Goal: Information Seeking & Learning: Learn about a topic

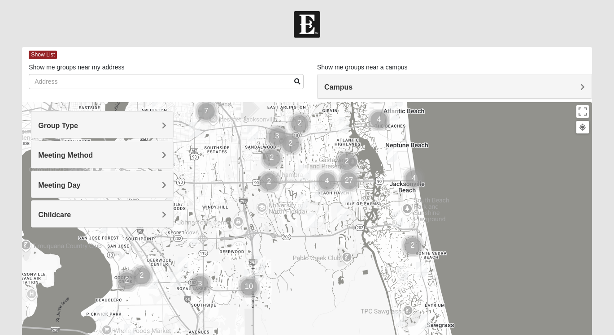
drag, startPoint x: 409, startPoint y: 237, endPoint x: 451, endPoint y: 138, distance: 107.5
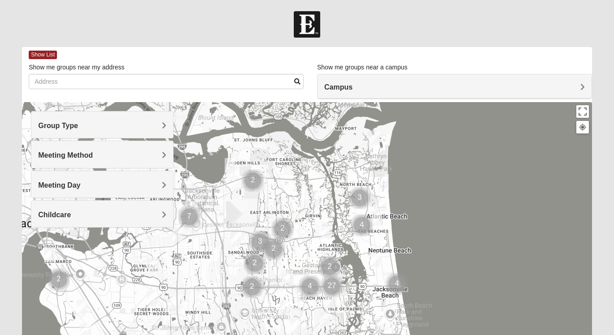
drag, startPoint x: 446, startPoint y: 117, endPoint x: 429, endPoint y: 223, distance: 107.6
click at [429, 223] on div at bounding box center [307, 281] width 570 height 359
click at [583, 109] on button "Toggle fullscreen view" at bounding box center [582, 111] width 13 height 13
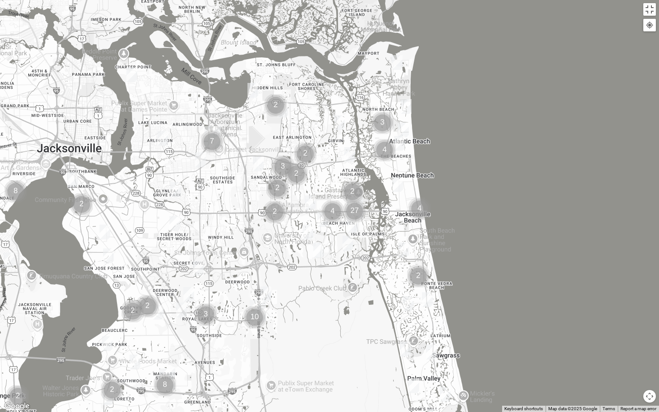
click at [338, 229] on div at bounding box center [329, 206] width 659 height 412
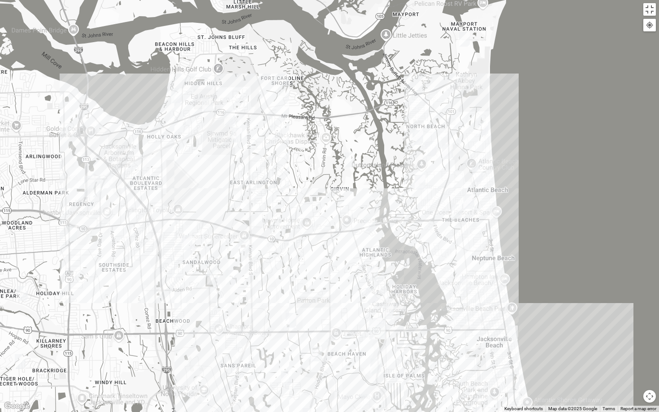
drag, startPoint x: 339, startPoint y: 117, endPoint x: 345, endPoint y: 254, distance: 137.3
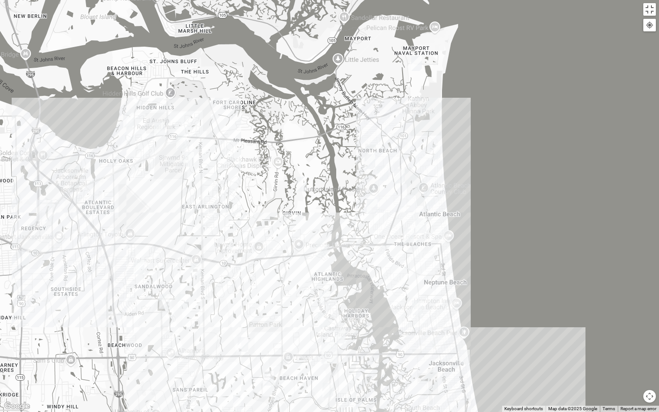
drag, startPoint x: 407, startPoint y: 206, endPoint x: 358, endPoint y: 230, distance: 54.3
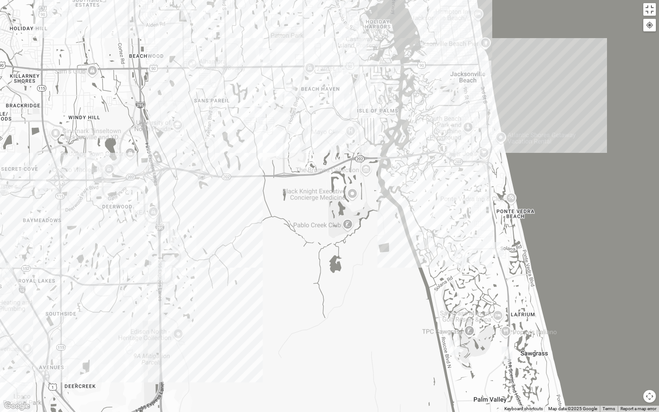
drag, startPoint x: 346, startPoint y: 291, endPoint x: 368, endPoint y: 1, distance: 290.9
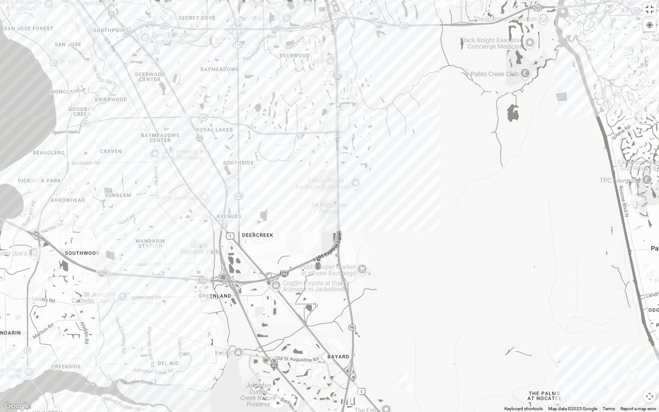
drag, startPoint x: 275, startPoint y: 275, endPoint x: 454, endPoint y: 124, distance: 234.1
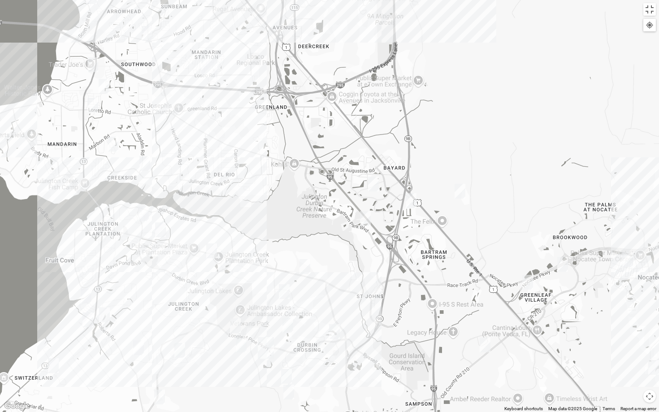
drag, startPoint x: 176, startPoint y: 296, endPoint x: 232, endPoint y: 106, distance: 198.2
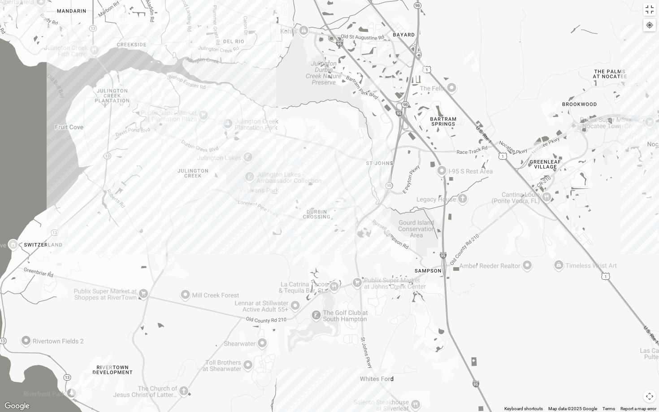
drag, startPoint x: 271, startPoint y: 300, endPoint x: 281, endPoint y: 166, distance: 134.4
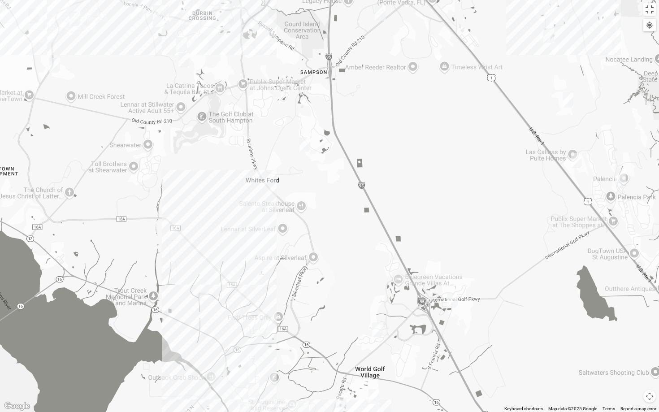
drag, startPoint x: 255, startPoint y: 273, endPoint x: 141, endPoint y: 73, distance: 230.4
click at [141, 73] on div at bounding box center [329, 206] width 659 height 412
click at [225, 286] on div at bounding box center [329, 206] width 659 height 412
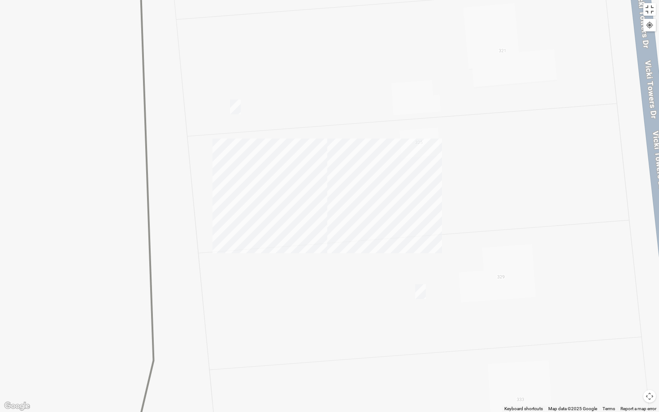
click at [236, 106] on img "Mens Dixon/manning 32092" at bounding box center [235, 107] width 11 height 15
click at [423, 291] on img "Mens Dixon/Monday 32092" at bounding box center [420, 291] width 11 height 15
click at [377, 172] on div "[PERSON_NAME]/[DATE] 32092 [DATE] PM Men Only In Person No Childcare Learn More" at bounding box center [329, 206] width 659 height 412
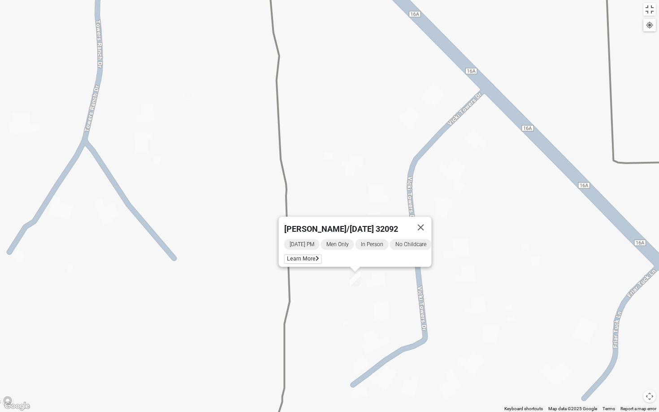
drag, startPoint x: 406, startPoint y: 72, endPoint x: 375, endPoint y: 151, distance: 84.2
click at [375, 151] on div "[PERSON_NAME]/[DATE] 32092 [DATE] PM Men Only In Person No Childcare Learn More" at bounding box center [329, 206] width 659 height 412
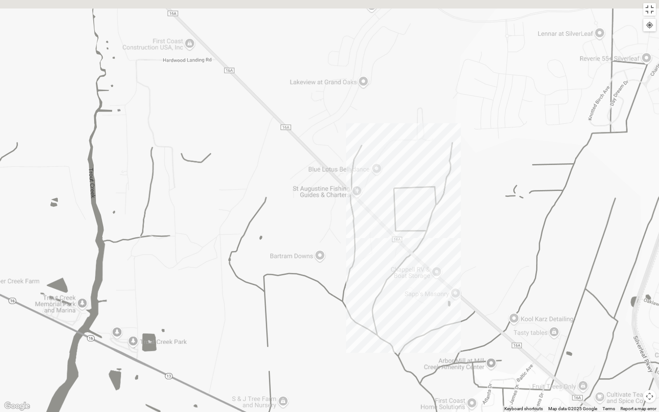
drag, startPoint x: 499, startPoint y: 187, endPoint x: 417, endPoint y: 259, distance: 109.7
click at [417, 259] on div at bounding box center [329, 206] width 659 height 412
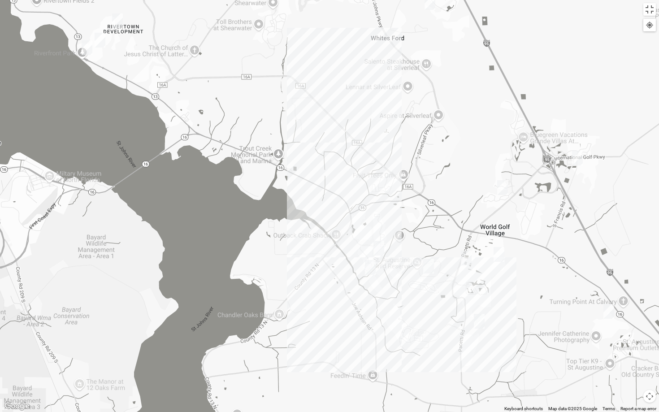
drag, startPoint x: 481, startPoint y: 348, endPoint x: 429, endPoint y: 234, distance: 125.8
click at [431, 265] on img "Womens Shelton, McNutt 32092" at bounding box center [428, 265] width 11 height 15
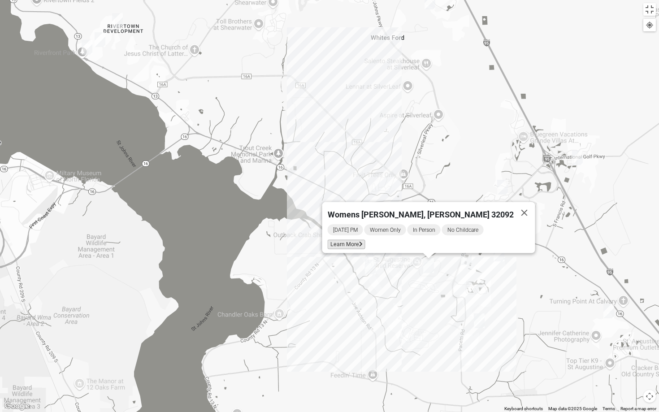
click at [365, 240] on span "Learn More" at bounding box center [347, 243] width 38 height 9
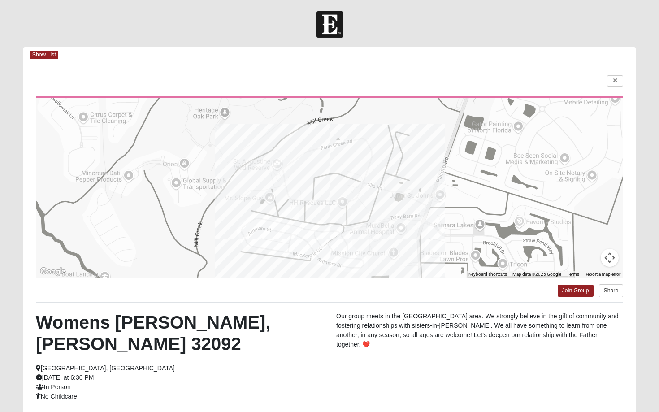
click at [613, 79] on html "Log In Find A Group Error Show List Loading Groups" at bounding box center [329, 253] width 659 height 507
click at [613, 77] on html "Log In Find A Group Error Show List Loading Groups" at bounding box center [329, 253] width 659 height 507
click at [245, 38] on html "Log In Find A Group Error Show List Loading Groups" at bounding box center [329, 253] width 659 height 507
drag, startPoint x: 602, startPoint y: 81, endPoint x: 613, endPoint y: 83, distance: 10.9
click at [613, 83] on html "Log In Find A Group Error Show List Loading Groups" at bounding box center [329, 253] width 659 height 507
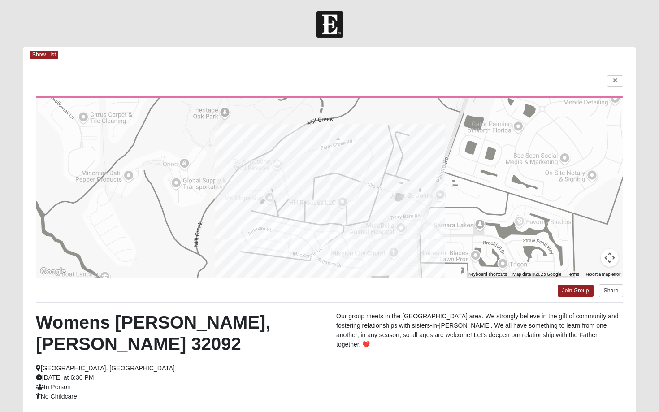
click at [613, 83] on html "Log In Find A Group Error Show List Loading Groups" at bounding box center [329, 253] width 659 height 507
click at [564, 21] on html "Log In Find A Group Error Show List Loading Groups" at bounding box center [329, 253] width 659 height 507
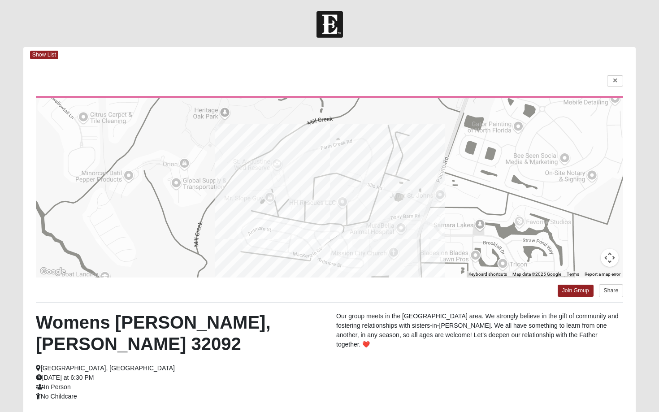
click at [612, 83] on html "Log In Find A Group Error Show List Loading Groups" at bounding box center [329, 253] width 659 height 507
click at [613, 79] on html "Log In Find A Group Error Show List Loading Groups" at bounding box center [329, 253] width 659 height 507
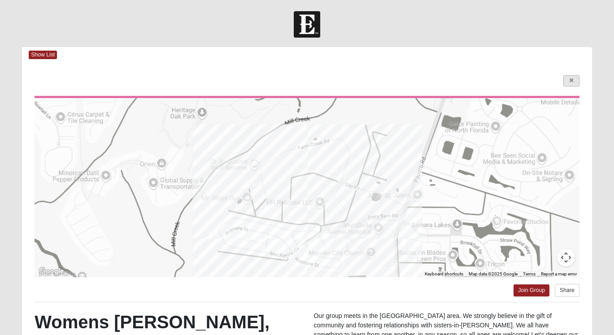
click at [572, 82] on icon at bounding box center [571, 80] width 4 height 5
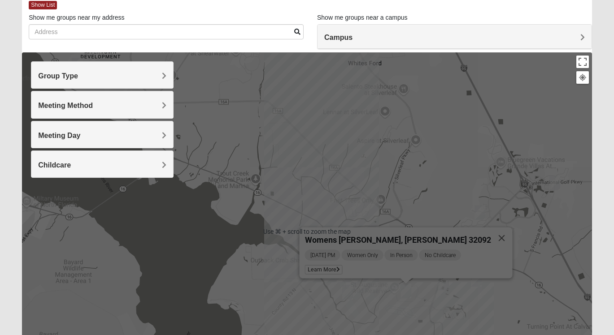
scroll to position [51, 0]
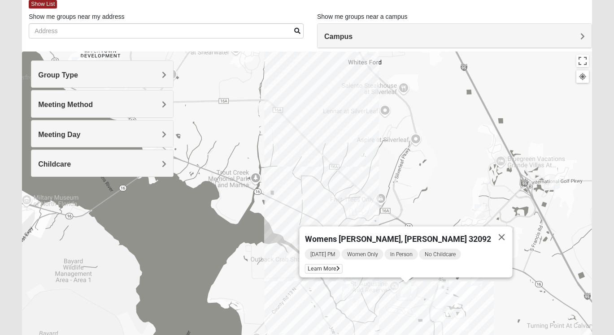
click at [281, 295] on div "Womens [PERSON_NAME], [PERSON_NAME] 32092 [DATE] PM Women Only In Person No Chi…" at bounding box center [307, 231] width 570 height 359
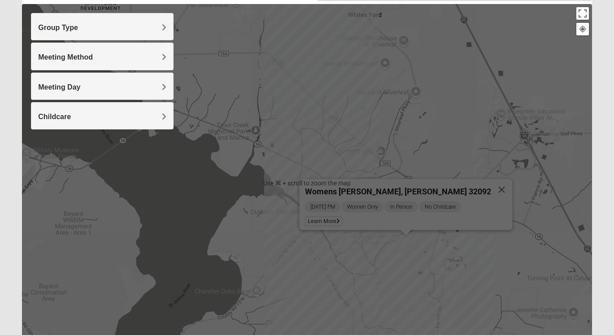
scroll to position [99, 0]
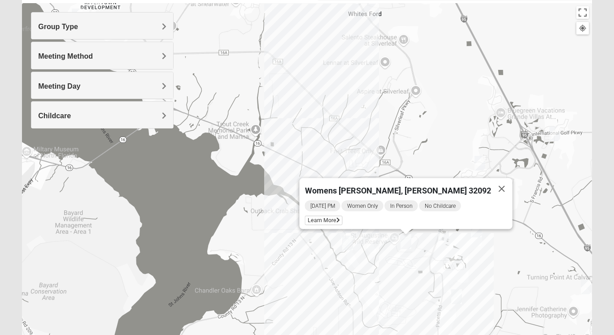
click at [163, 22] on div "Group Type" at bounding box center [102, 26] width 142 height 26
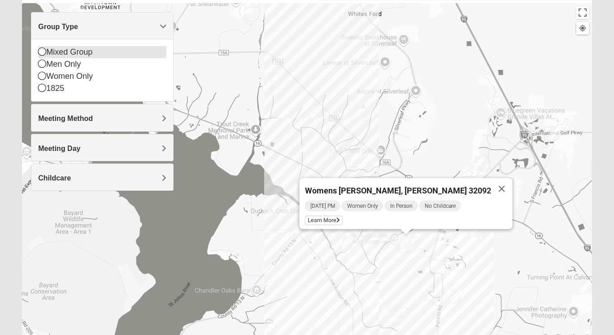
click at [40, 52] on icon at bounding box center [42, 52] width 8 height 8
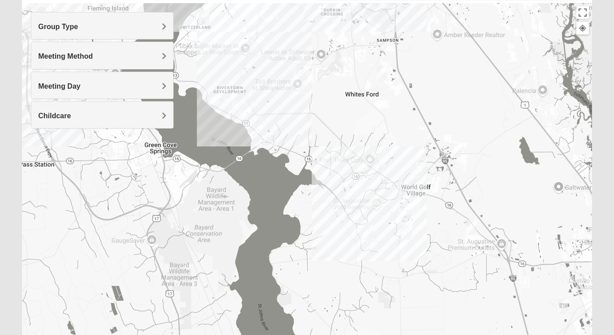
click at [356, 203] on div at bounding box center [307, 182] width 570 height 359
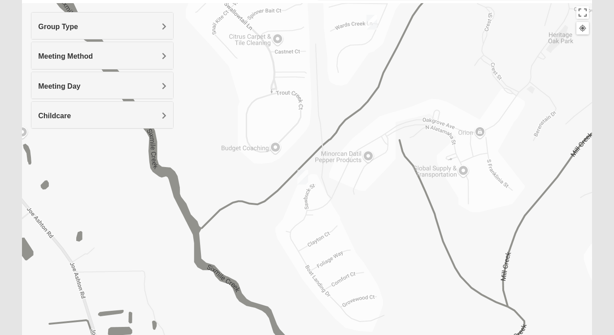
drag, startPoint x: 359, startPoint y: 224, endPoint x: 368, endPoint y: 135, distance: 89.2
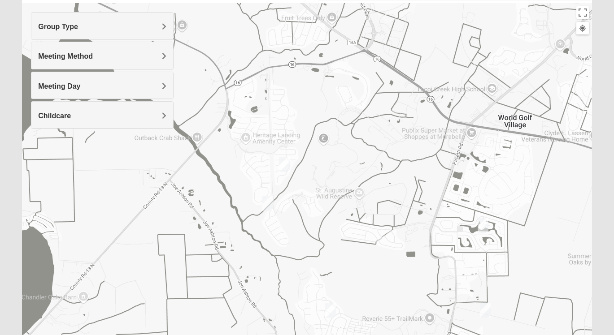
drag, startPoint x: 439, startPoint y: 190, endPoint x: 358, endPoint y: 247, distance: 99.0
click at [358, 247] on div at bounding box center [307, 182] width 570 height 359
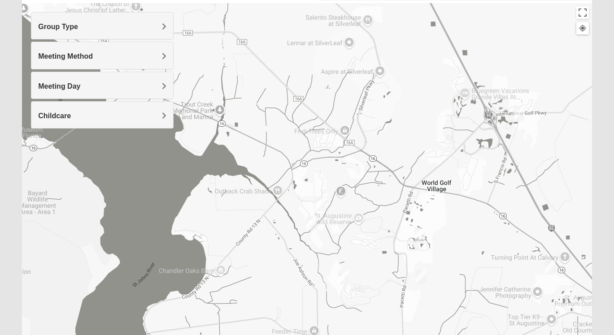
click at [344, 275] on img "Mixed Gates 32092" at bounding box center [343, 277] width 11 height 15
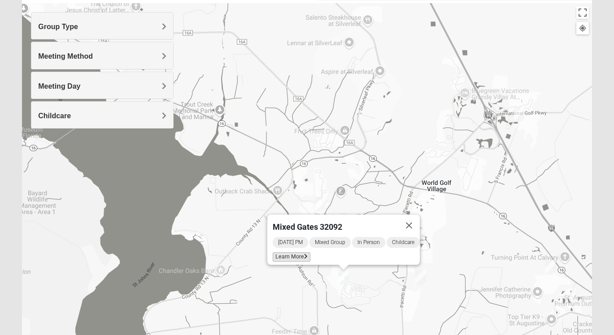
click at [298, 252] on span "Learn More" at bounding box center [292, 256] width 38 height 9
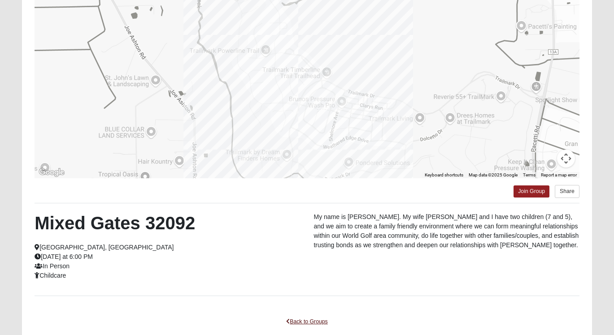
click at [308, 321] on link "Back to Groups" at bounding box center [306, 322] width 53 height 14
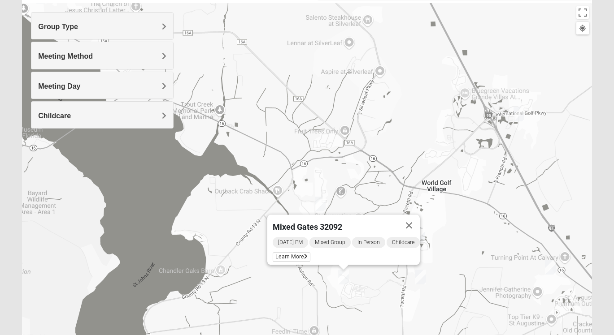
click at [322, 202] on img "Mixed Thomas 32092" at bounding box center [320, 204] width 11 height 15
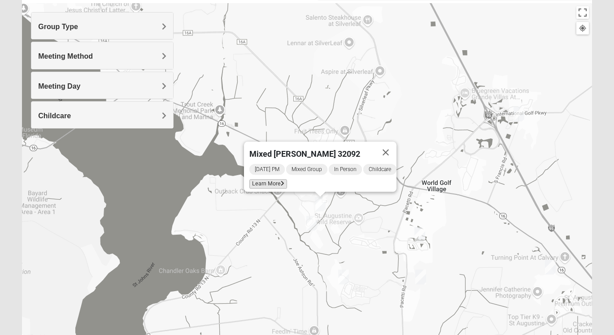
click at [270, 179] on span "Learn More" at bounding box center [268, 183] width 38 height 9
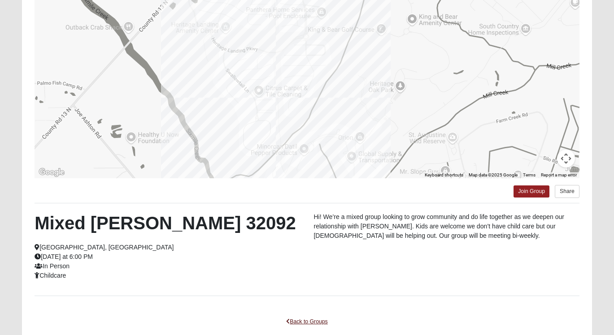
click at [298, 318] on link "Back to Groups" at bounding box center [306, 322] width 53 height 14
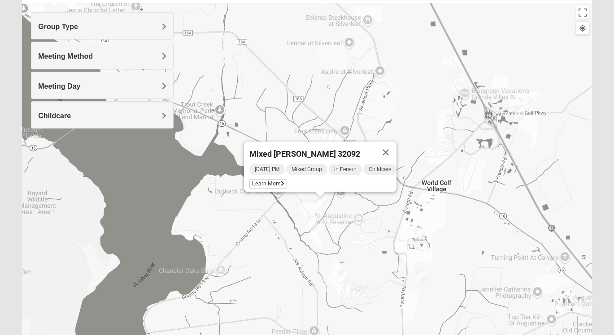
click at [422, 232] on img "Mixed Ledbury 32092" at bounding box center [419, 234] width 11 height 15
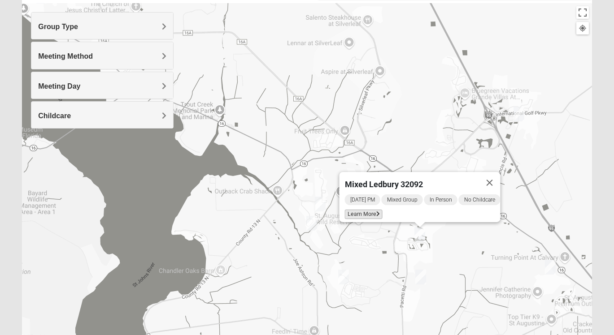
click at [363, 210] on span "Learn More" at bounding box center [364, 214] width 38 height 9
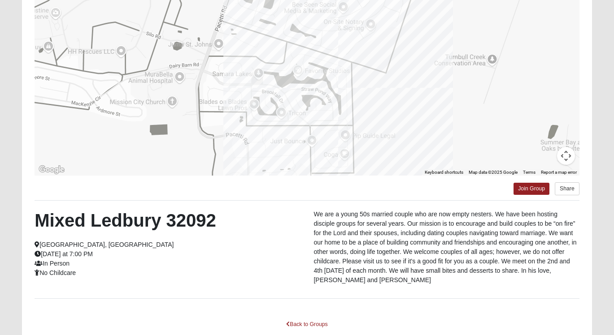
scroll to position [117, 0]
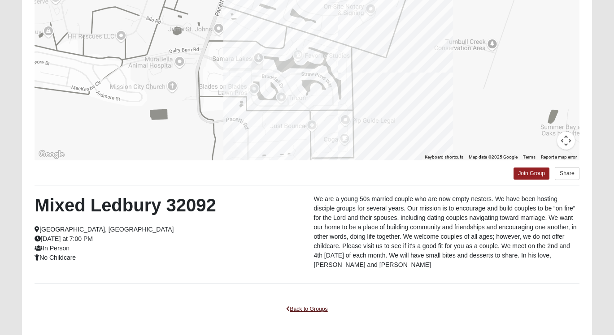
click at [306, 308] on link "Back to Groups" at bounding box center [306, 310] width 53 height 14
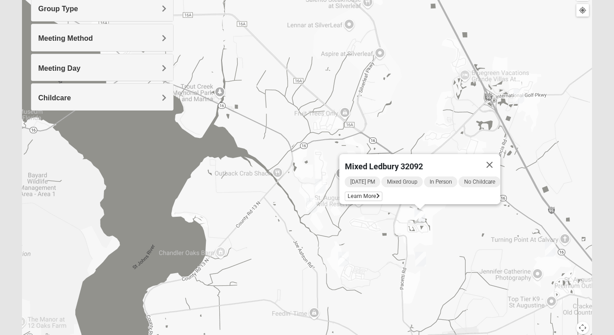
click at [422, 255] on img "Mixed Longacre 32092" at bounding box center [420, 259] width 11 height 15
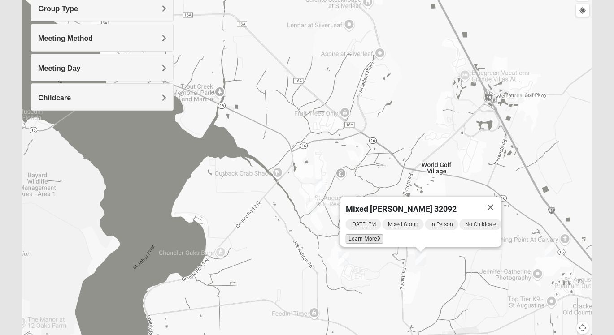
click at [361, 235] on span "Learn More" at bounding box center [365, 238] width 38 height 9
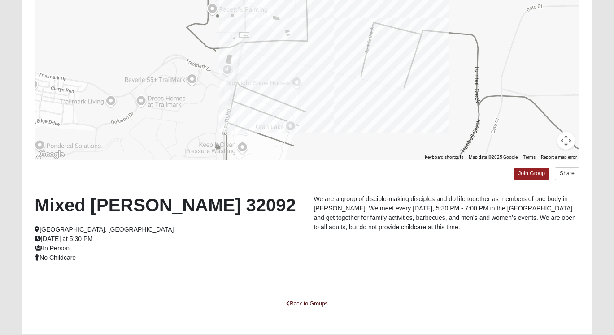
click at [312, 303] on link "Back to Groups" at bounding box center [306, 304] width 53 height 14
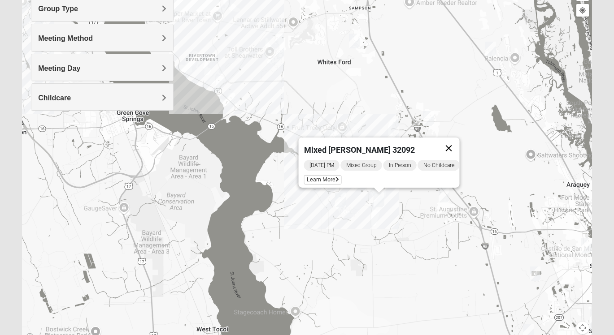
click at [457, 141] on button "Close" at bounding box center [449, 149] width 22 height 22
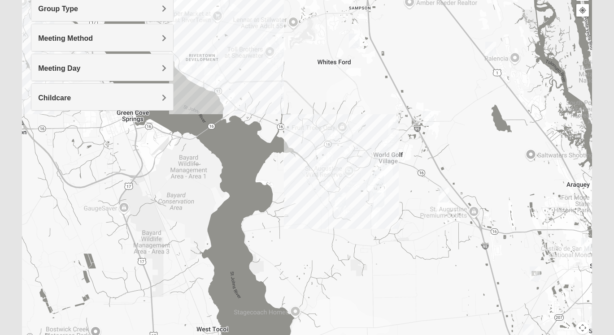
click at [328, 172] on div "To navigate, press the arrow keys." at bounding box center [307, 164] width 570 height 359
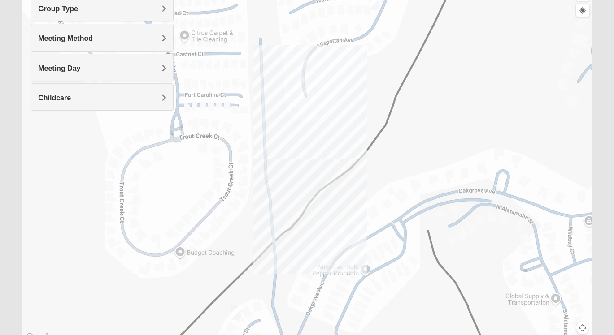
click at [238, 312] on img "Mixed Kruse 32092" at bounding box center [235, 312] width 11 height 15
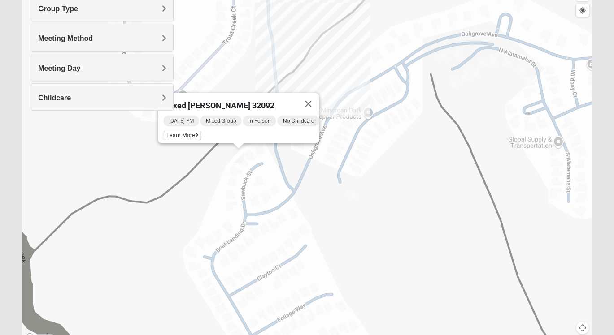
drag, startPoint x: 392, startPoint y: 254, endPoint x: 395, endPoint y: 98, distance: 155.6
click at [395, 98] on div "Mixed [PERSON_NAME] 32092 [DATE] PM Mixed Group In Person No Childcare Learn Mo…" at bounding box center [307, 164] width 570 height 359
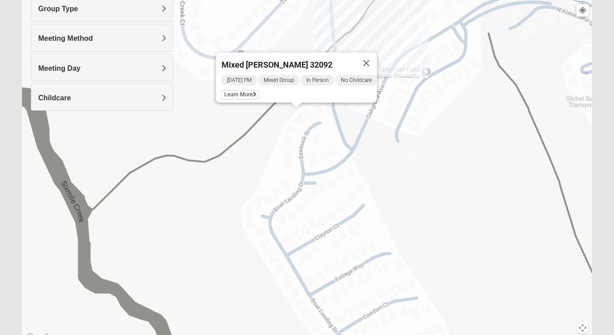
drag, startPoint x: 392, startPoint y: 172, endPoint x: 450, endPoint y: 130, distance: 71.3
click at [237, 90] on span "Learn More" at bounding box center [240, 94] width 38 height 9
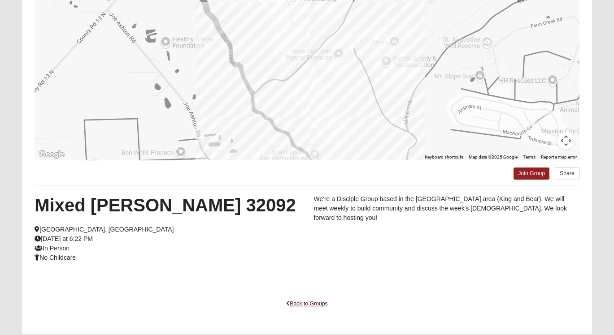
click at [301, 303] on link "Back to Groups" at bounding box center [306, 304] width 53 height 14
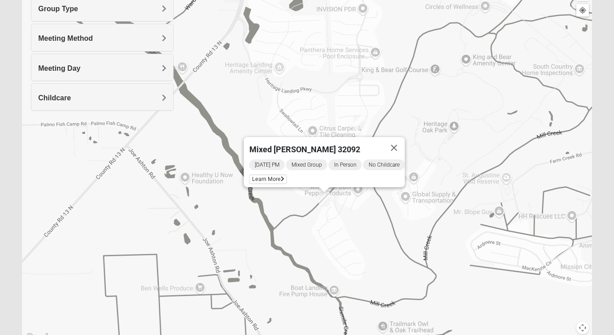
click at [362, 123] on img "Mixed Thomas 32092" at bounding box center [358, 122] width 11 height 15
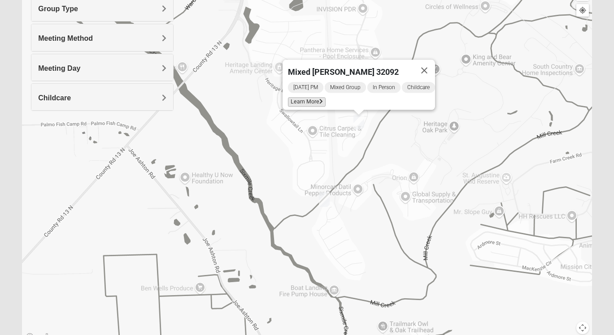
click at [302, 97] on span "Learn More" at bounding box center [307, 101] width 38 height 9
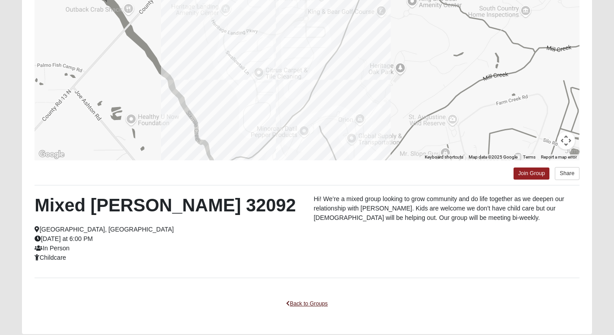
click at [306, 302] on link "Back to Groups" at bounding box center [306, 304] width 53 height 14
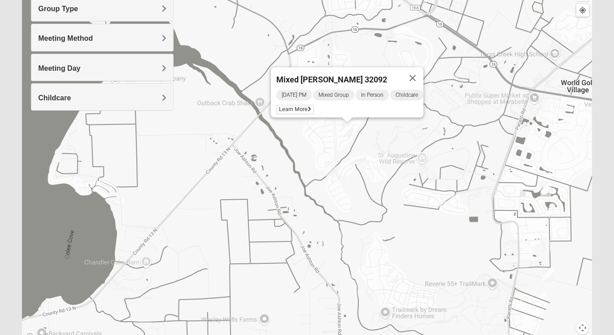
click at [395, 272] on img "Mixed Gates 32092" at bounding box center [393, 276] width 11 height 15
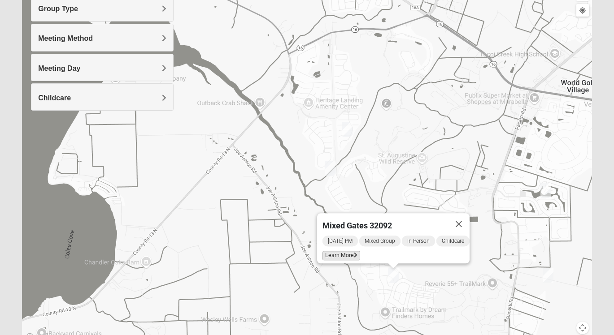
click at [344, 251] on span "Learn More" at bounding box center [341, 255] width 38 height 9
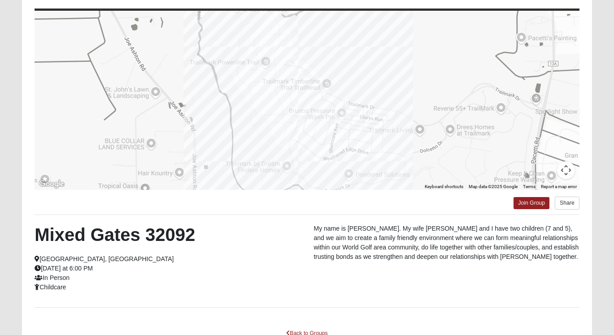
scroll to position [86, 0]
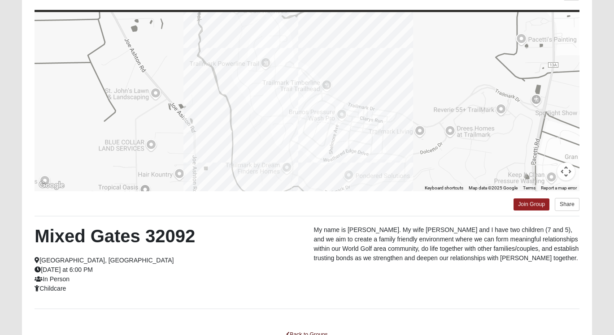
click at [299, 332] on link "Back to Groups" at bounding box center [306, 335] width 53 height 14
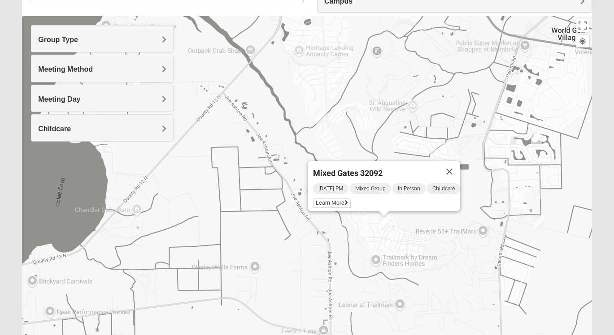
drag, startPoint x: 403, startPoint y: 208, endPoint x: 382, endPoint y: 77, distance: 132.5
click at [382, 77] on div "Mixed Gates 32092 [DATE] PM Mixed Group In Person Childcare Learn More" at bounding box center [307, 195] width 570 height 359
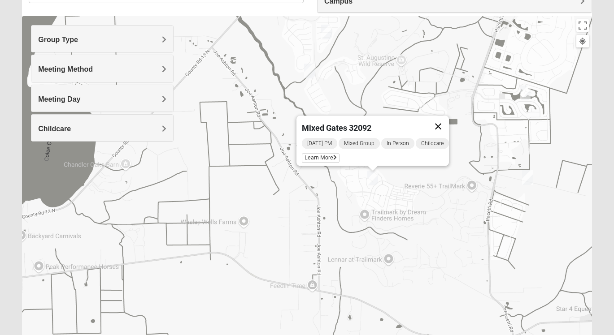
click at [443, 118] on button "Close" at bounding box center [438, 127] width 22 height 22
click at [373, 177] on img "Mixed Gates 32092" at bounding box center [372, 178] width 11 height 15
click at [317, 153] on span "Learn More" at bounding box center [321, 157] width 38 height 9
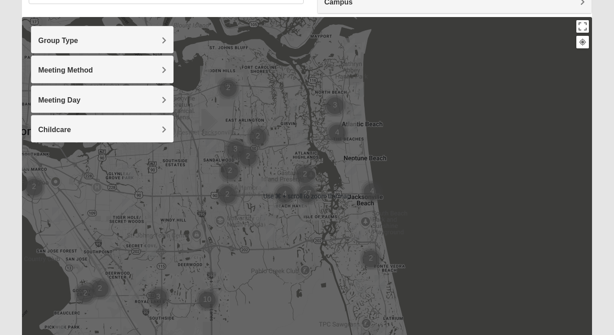
scroll to position [80, 0]
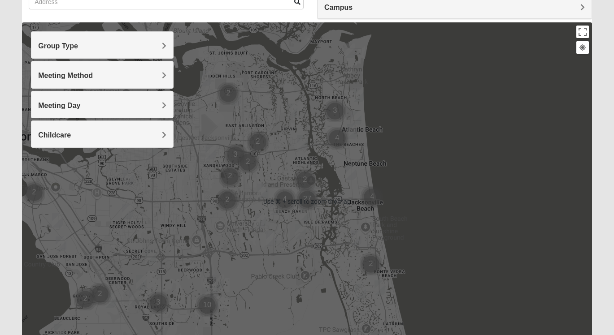
click at [78, 43] on span "Group Type" at bounding box center [58, 46] width 40 height 8
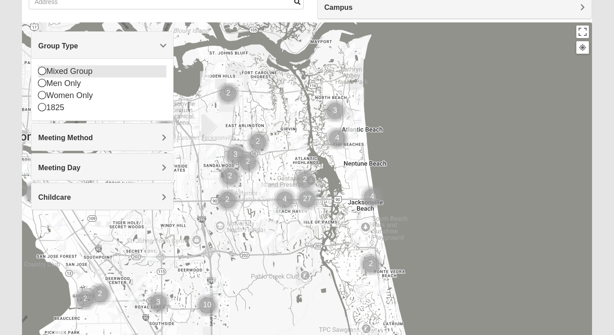
click at [39, 70] on icon at bounding box center [42, 71] width 8 height 8
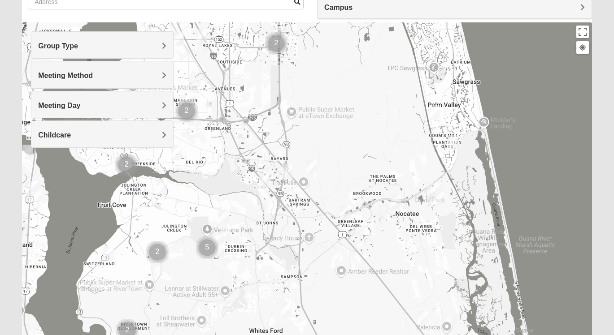
drag, startPoint x: 165, startPoint y: 264, endPoint x: 232, endPoint y: 0, distance: 271.8
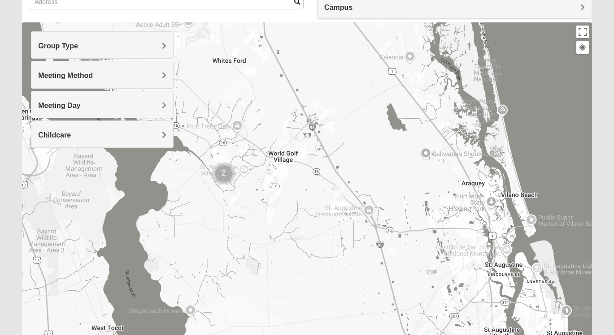
drag, startPoint x: 263, startPoint y: 278, endPoint x: 226, endPoint y: 8, distance: 272.9
click at [226, 8] on div "Show List Loading Groups Keywords Filter Additional Filters Campus Arlington Ba…" at bounding box center [307, 174] width 570 height 414
click at [236, 199] on img "Mixed Gates 32092" at bounding box center [235, 198] width 11 height 15
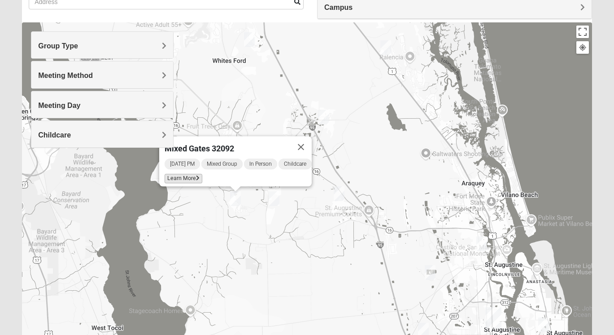
click at [184, 174] on span "Learn More" at bounding box center [184, 178] width 38 height 9
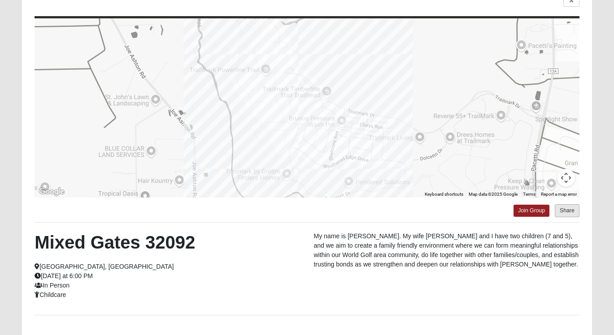
click at [572, 208] on button "Share" at bounding box center [567, 210] width 25 height 13
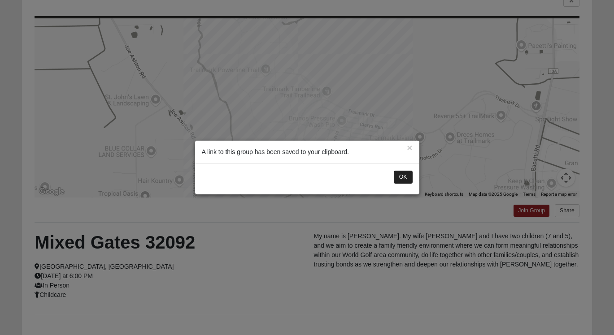
click at [403, 176] on button "OK" at bounding box center [403, 177] width 19 height 13
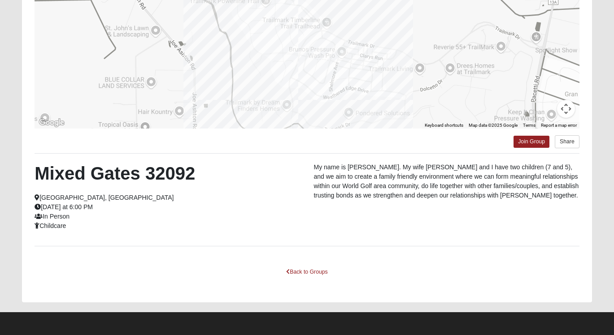
scroll to position [149, 0]
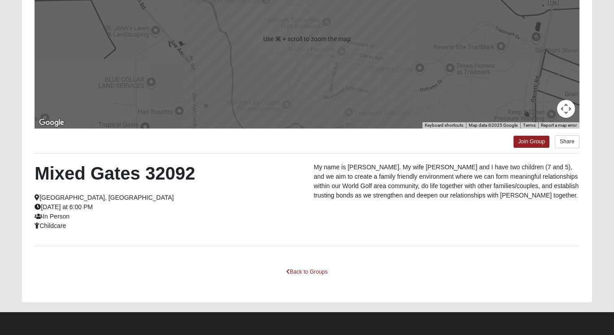
scroll to position [149, 0]
click at [310, 270] on link "Back to Groups" at bounding box center [306, 272] width 53 height 14
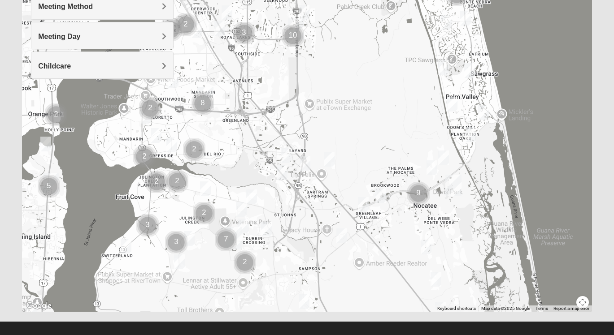
drag, startPoint x: 283, startPoint y: 244, endPoint x: 369, endPoint y: 43, distance: 219.2
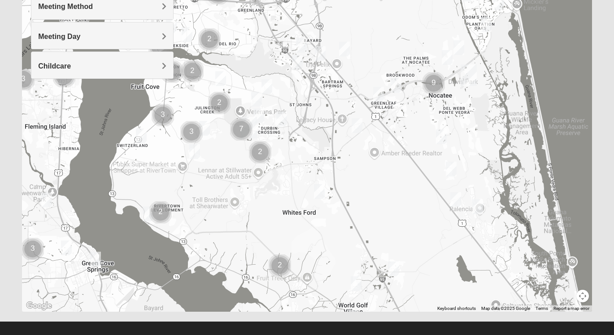
drag, startPoint x: 275, startPoint y: 238, endPoint x: 292, endPoint y: 134, distance: 105.3
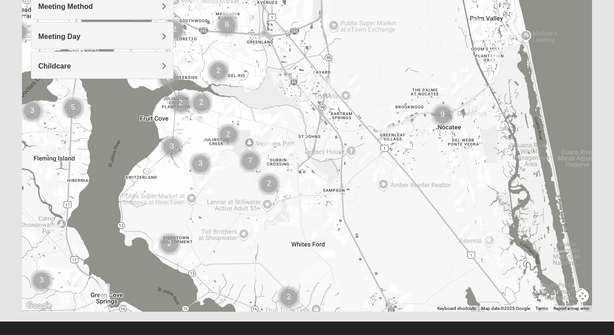
drag, startPoint x: 221, startPoint y: 163, endPoint x: 230, endPoint y: 194, distance: 32.1
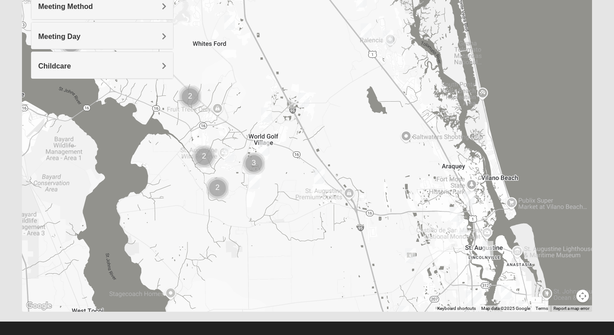
drag, startPoint x: 229, startPoint y: 239, endPoint x: 130, endPoint y: 38, distance: 224.6
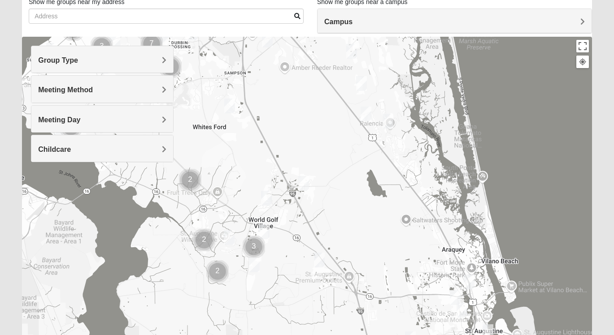
scroll to position [64, 0]
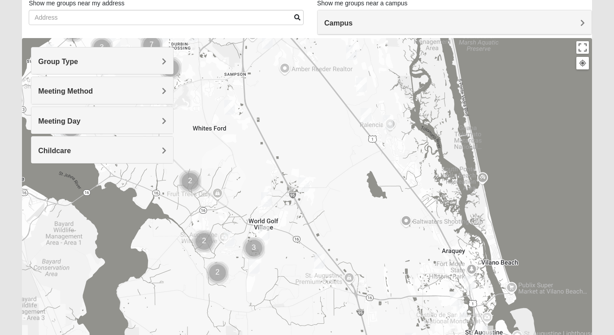
click at [78, 60] on span "Group Type" at bounding box center [58, 62] width 40 height 8
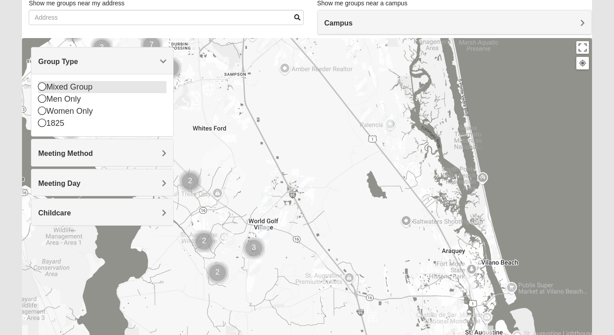
click at [44, 89] on icon at bounding box center [42, 86] width 8 height 8
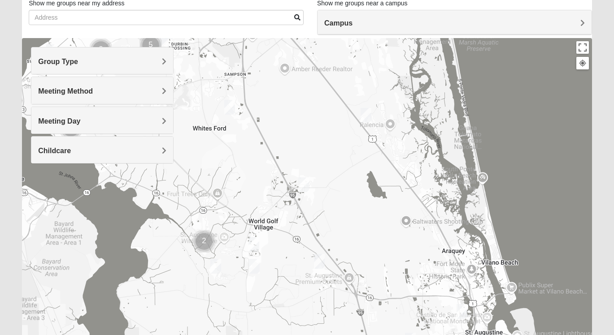
click at [310, 249] on div at bounding box center [307, 217] width 570 height 359
click at [253, 266] on img "Mixed Longacre 32092" at bounding box center [254, 266] width 11 height 15
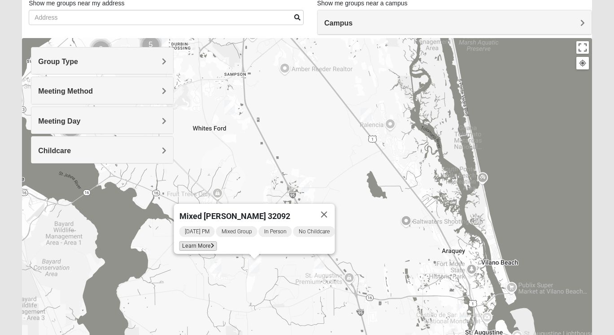
click at [200, 242] on span "Learn More" at bounding box center [198, 246] width 38 height 9
